Goal: Information Seeking & Learning: Learn about a topic

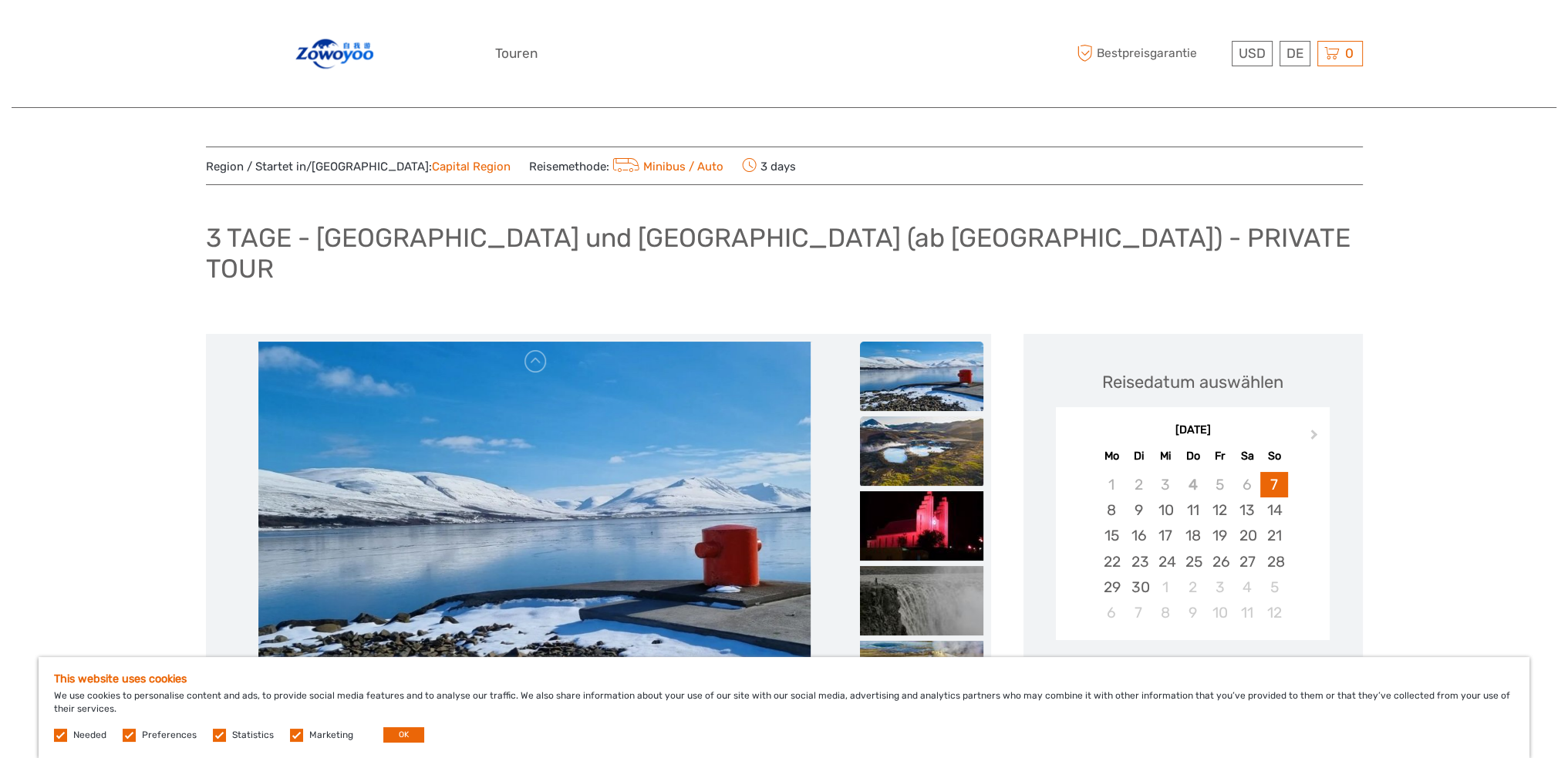
click at [946, 417] on img at bounding box center [921, 451] width 123 height 70
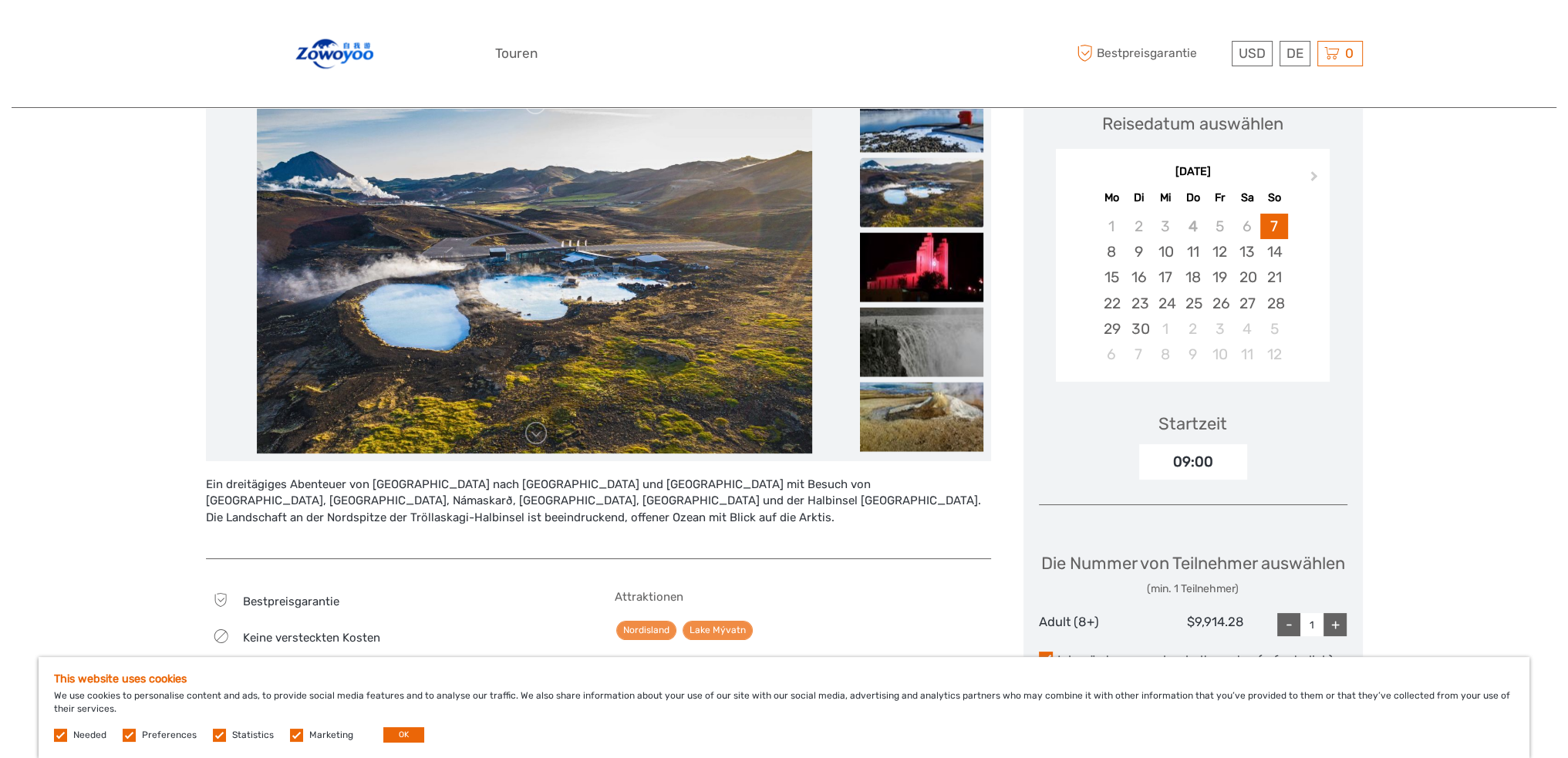
scroll to position [231, 0]
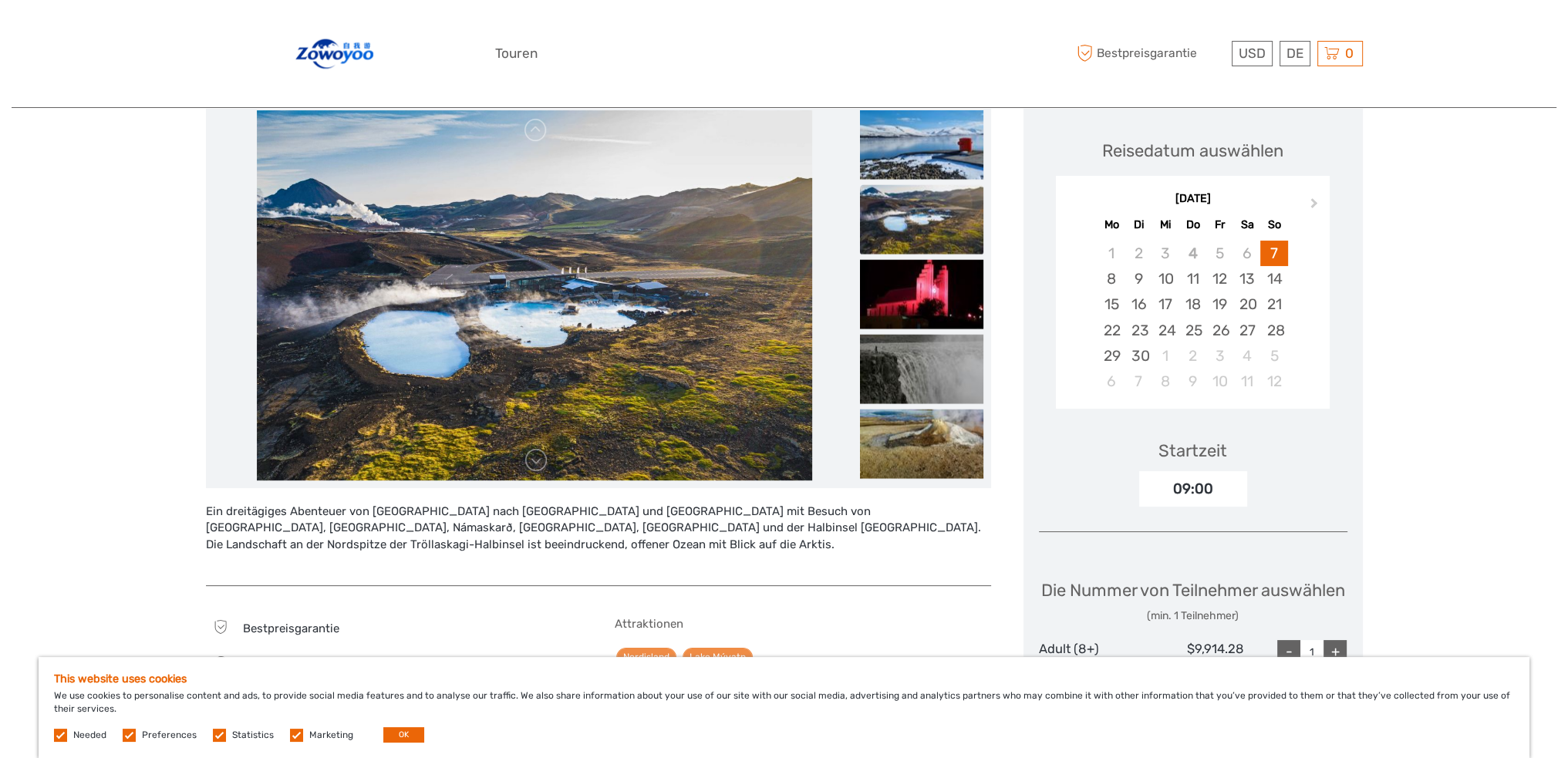
click at [740, 504] on div "Ein dreitägiges Abenteuer von [GEOGRAPHIC_DATA] nach [GEOGRAPHIC_DATA] und [GEO…" at bounding box center [598, 537] width 785 height 67
copy div "Dimmuborgir"
click at [813, 504] on div "Ein dreitägiges Abenteuer von [GEOGRAPHIC_DATA] nach [GEOGRAPHIC_DATA] und [GEO…" at bounding box center [598, 537] width 785 height 67
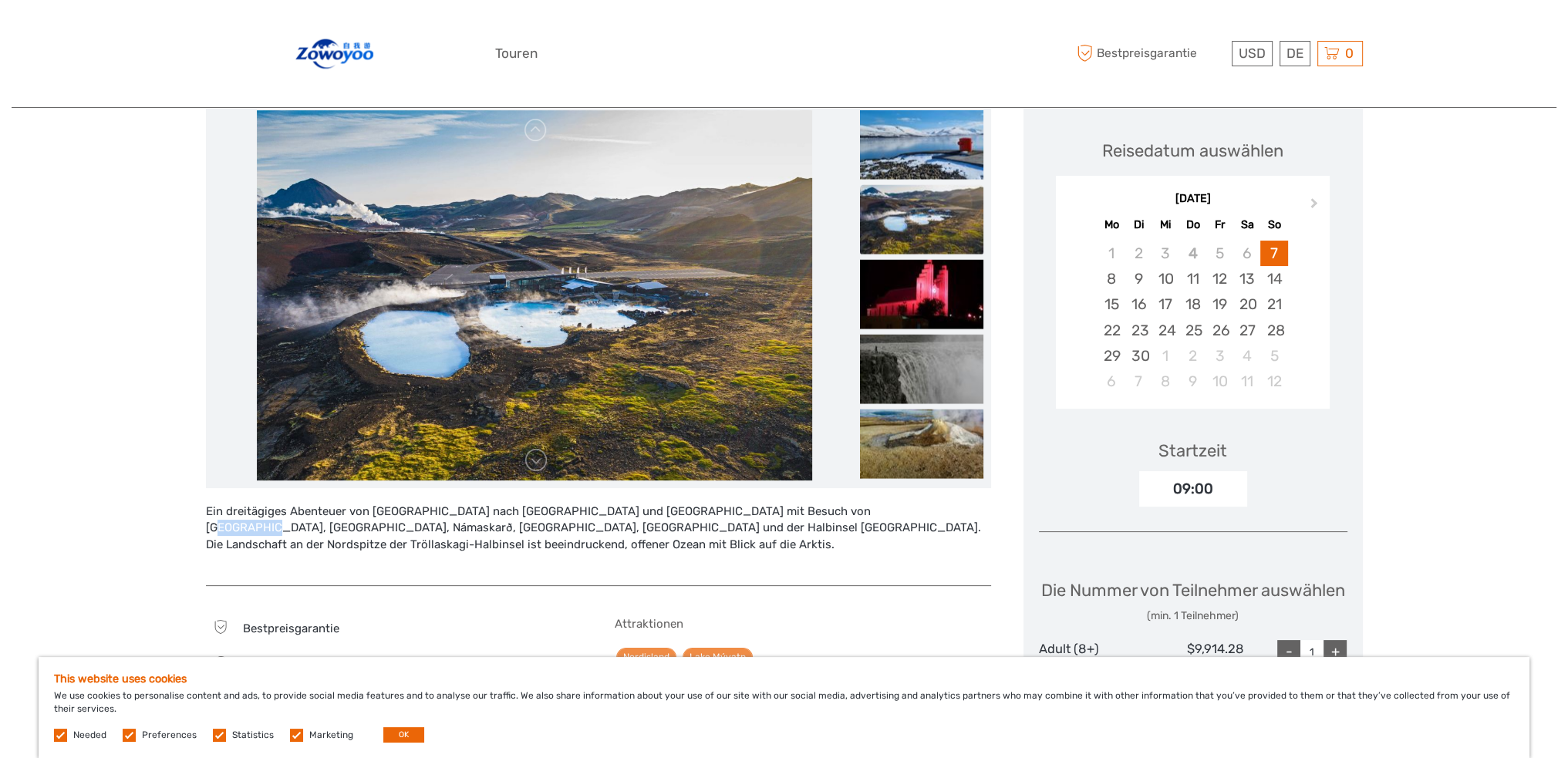
copy div "Námaskarð"
click at [865, 504] on div "Ein dreitägiges Abenteuer von [GEOGRAPHIC_DATA] nach [GEOGRAPHIC_DATA] und [GEO…" at bounding box center [598, 537] width 785 height 67
copy div "Krafla"
click at [902, 504] on div "Ein dreitägiges Abenteuer von [GEOGRAPHIC_DATA] nach [GEOGRAPHIC_DATA] und [GEO…" at bounding box center [598, 537] width 785 height 67
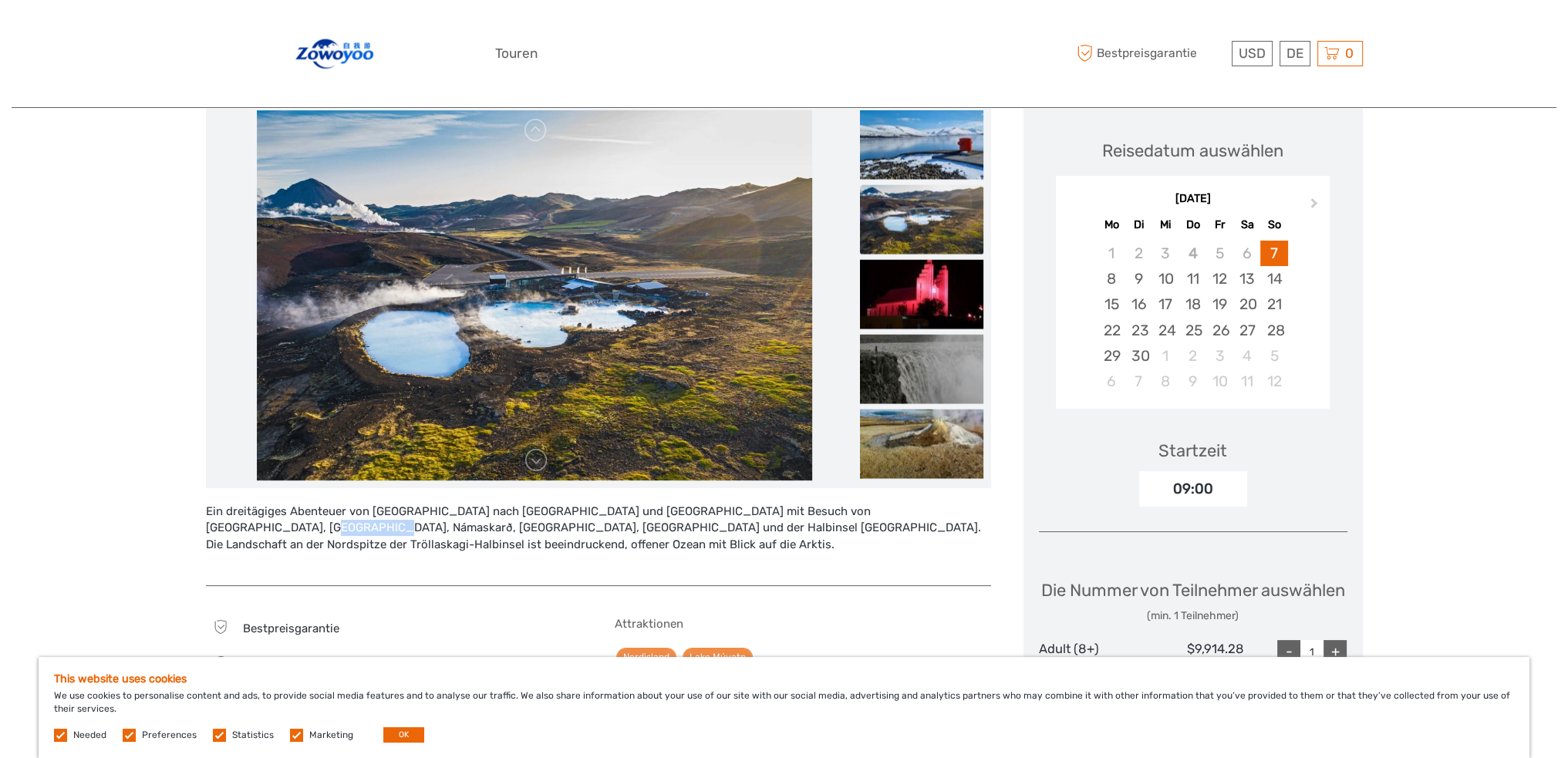
click at [902, 504] on div "Ein dreitägiges Abenteuer von [GEOGRAPHIC_DATA] nach [GEOGRAPHIC_DATA] und [GEO…" at bounding box center [598, 537] width 785 height 67
copy div "Jarðböðin"
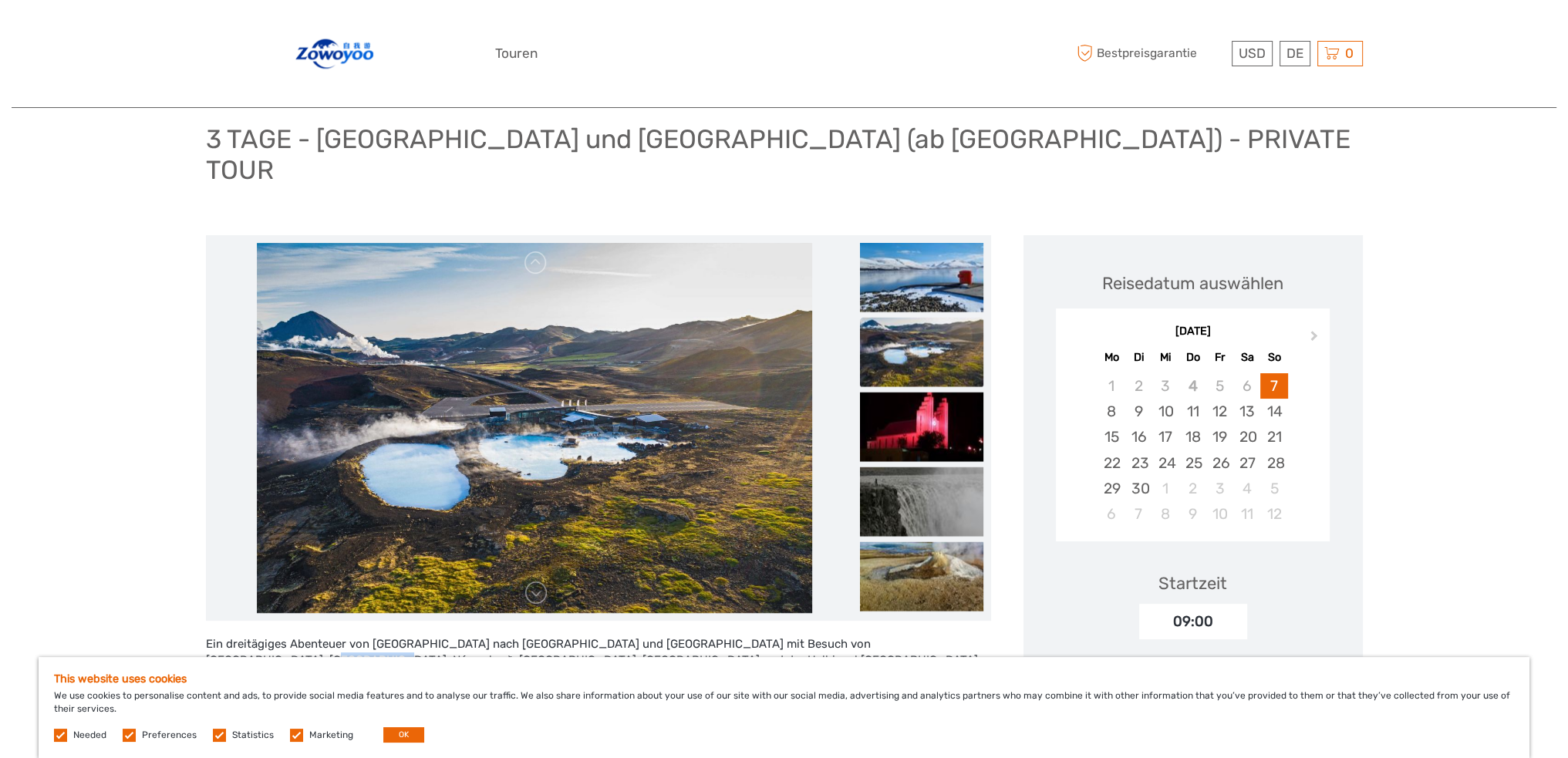
scroll to position [0, 0]
